Goal: Obtain resource: Download file/media

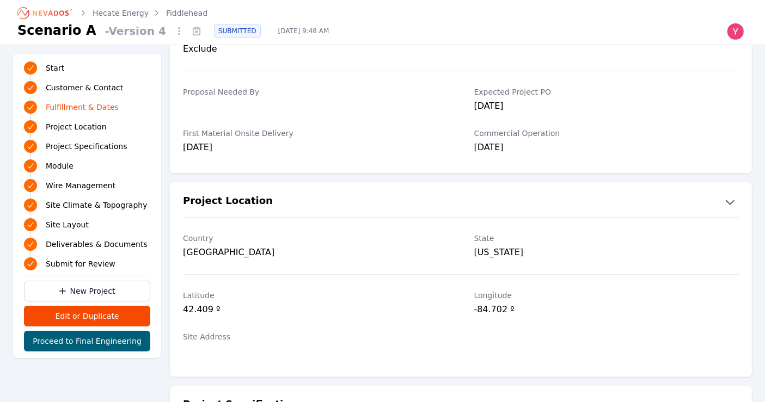
scroll to position [448, 0]
click at [132, 16] on link "Hecate Energy" at bounding box center [121, 13] width 56 height 11
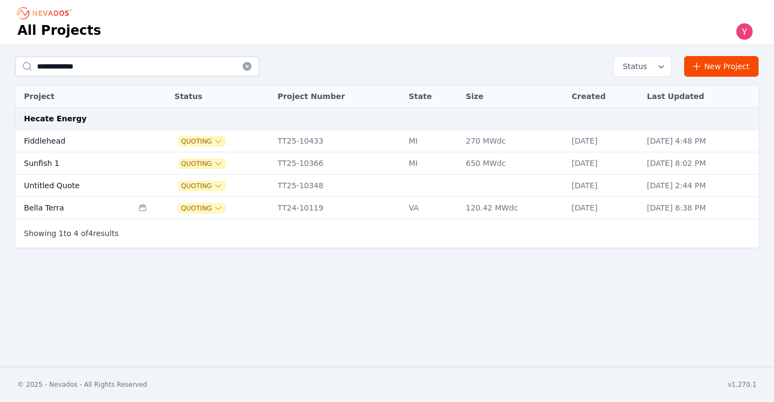
click at [114, 156] on td "Sunfish 1" at bounding box center [74, 163] width 118 height 22
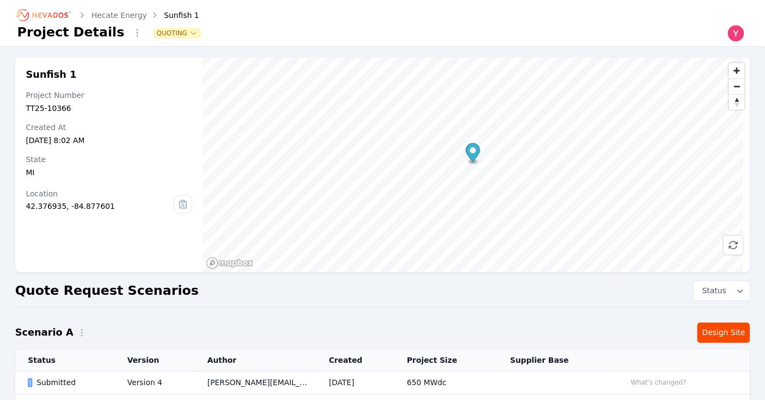
scroll to position [125, 0]
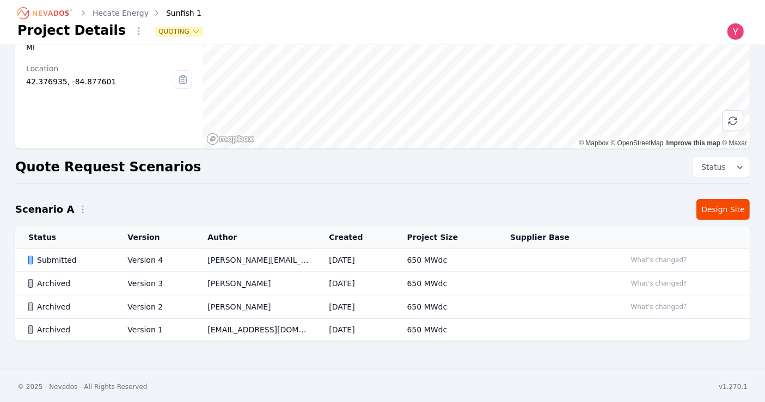
click at [153, 249] on td "Version 4" at bounding box center [154, 260] width 80 height 23
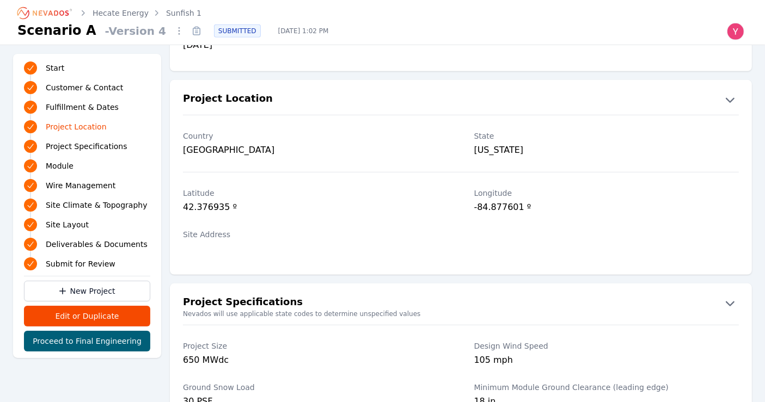
scroll to position [557, 0]
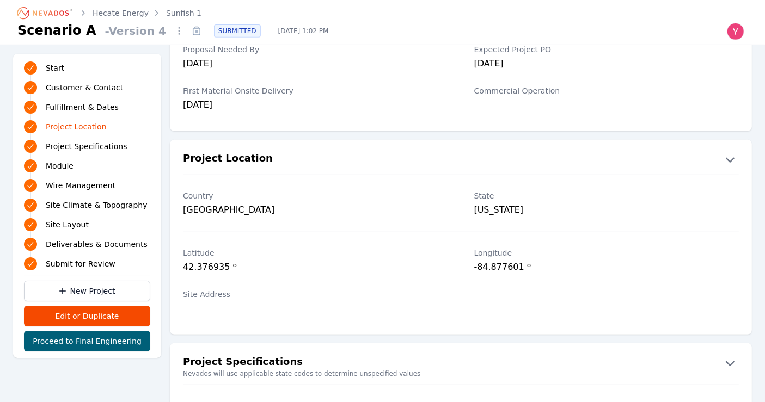
scroll to position [125, 0]
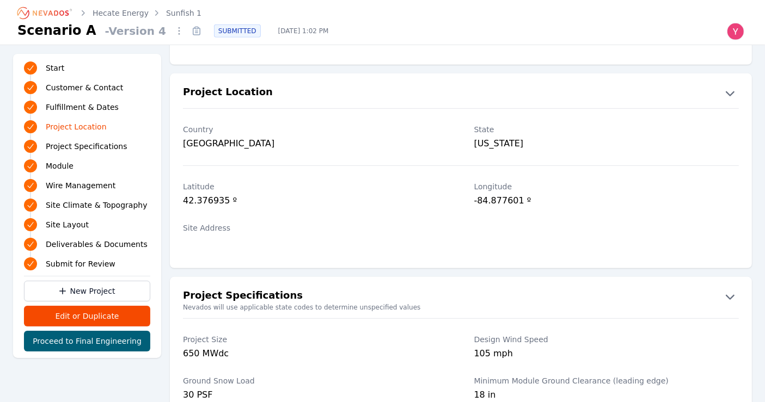
scroll to position [556, 0]
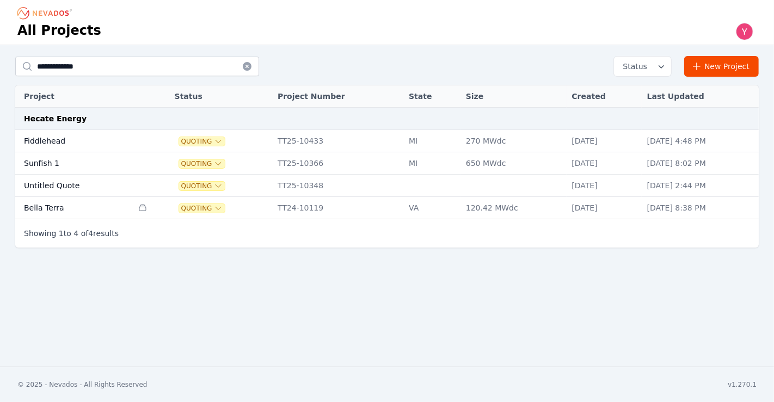
click at [108, 150] on td "Fiddlehead" at bounding box center [74, 141] width 118 height 22
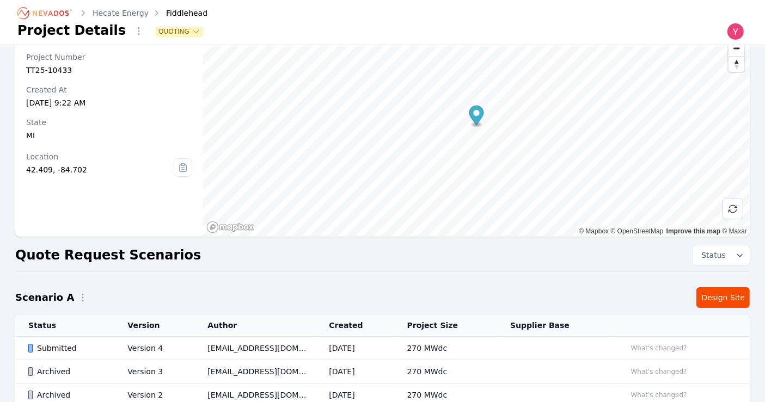
scroll to position [38, 0]
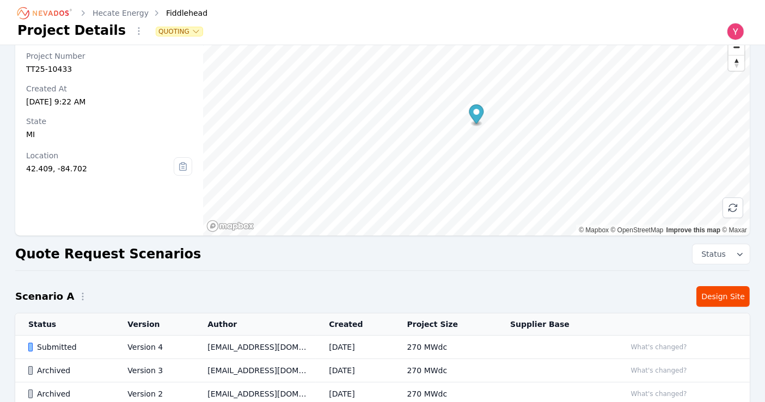
click at [213, 347] on td "[EMAIL_ADDRESS][DOMAIN_NAME]" at bounding box center [254, 347] width 121 height 23
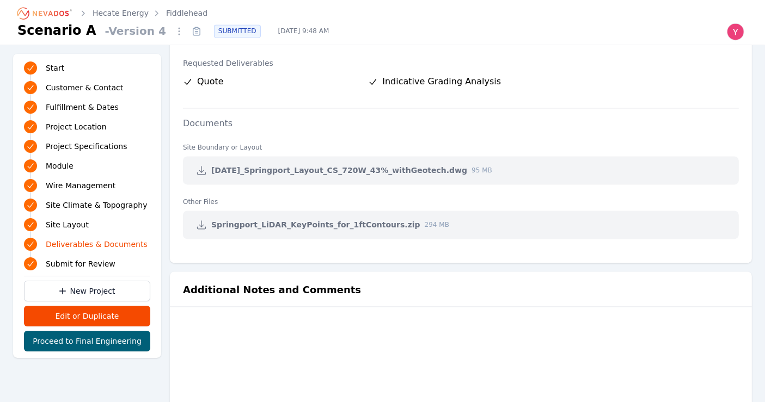
scroll to position [2211, 0]
click at [205, 170] on icon at bounding box center [201, 169] width 11 height 11
click at [202, 167] on icon at bounding box center [201, 169] width 11 height 11
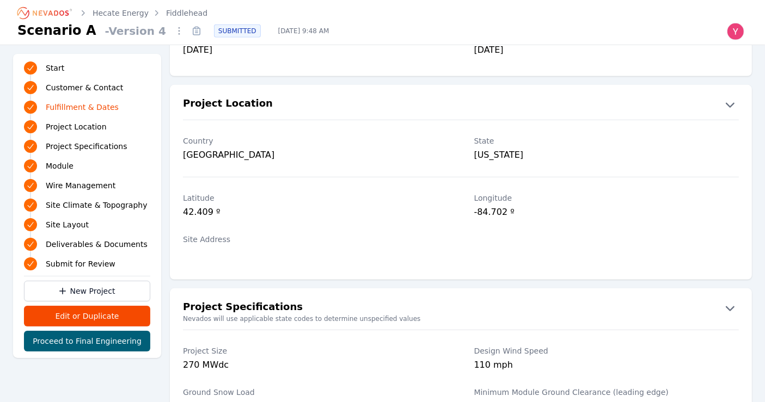
scroll to position [539, 0]
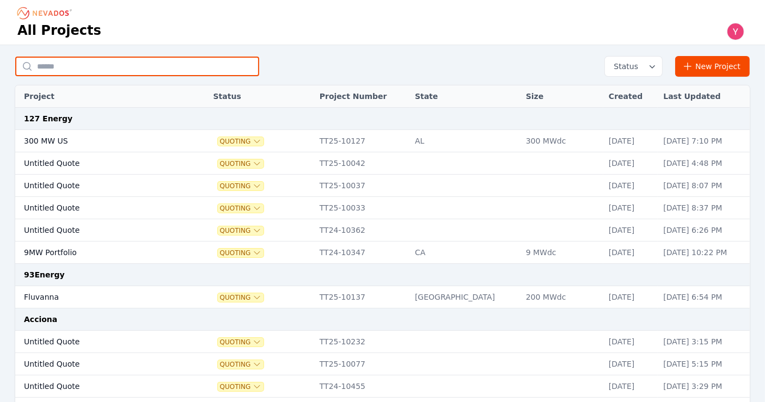
click at [163, 64] on input "text" at bounding box center [137, 67] width 244 height 20
type input "******"
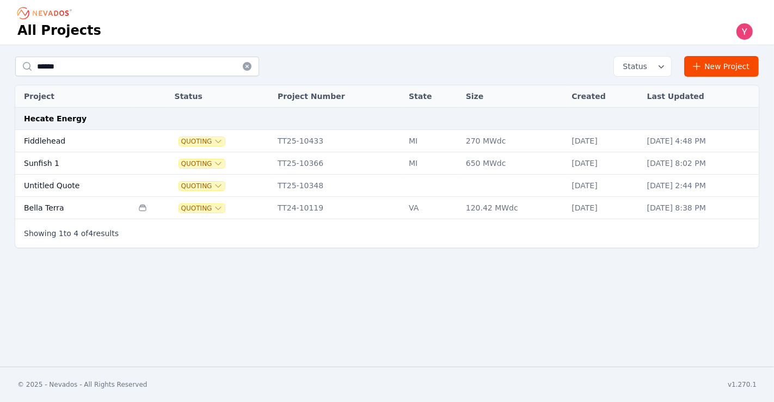
click at [60, 165] on td "Sunfish 1" at bounding box center [74, 163] width 118 height 22
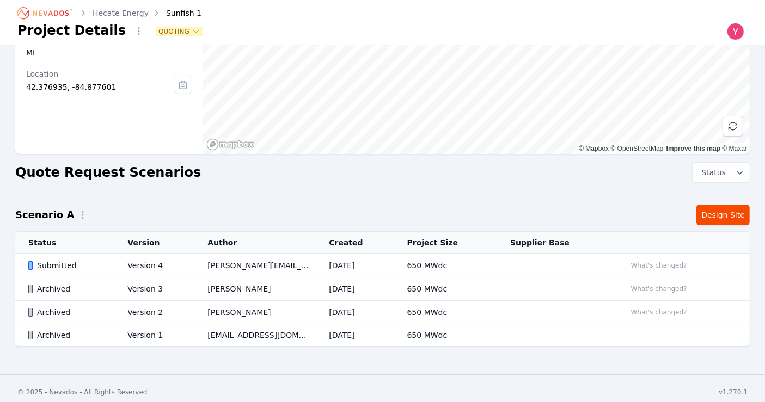
scroll to position [120, 0]
click at [339, 263] on td "[DATE]" at bounding box center [355, 265] width 78 height 23
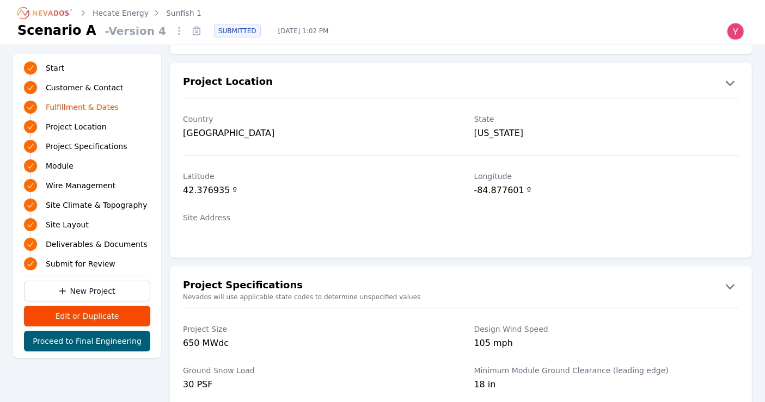
scroll to position [544, 0]
